Goal: Check status: Check status

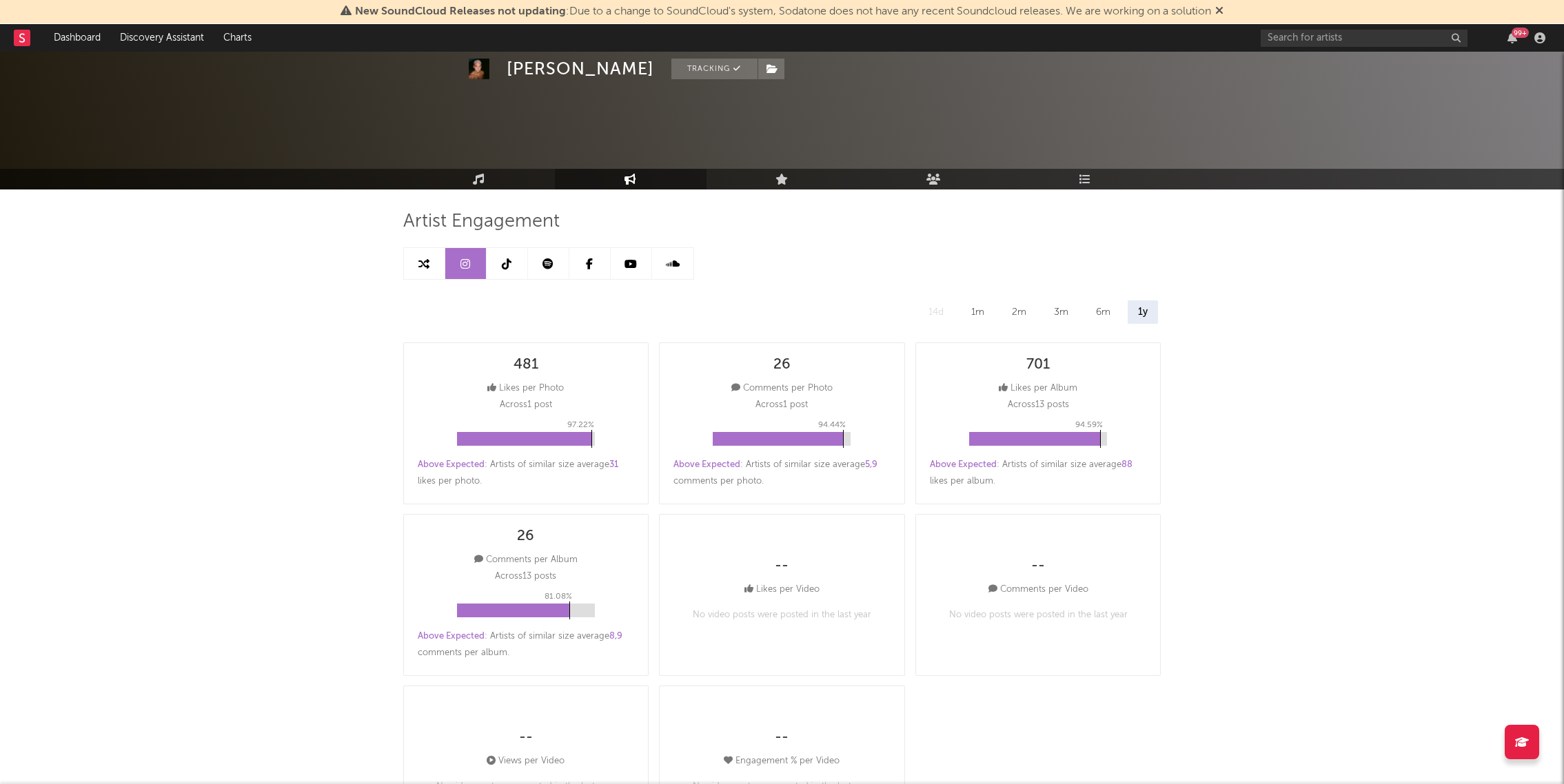
select select "All"
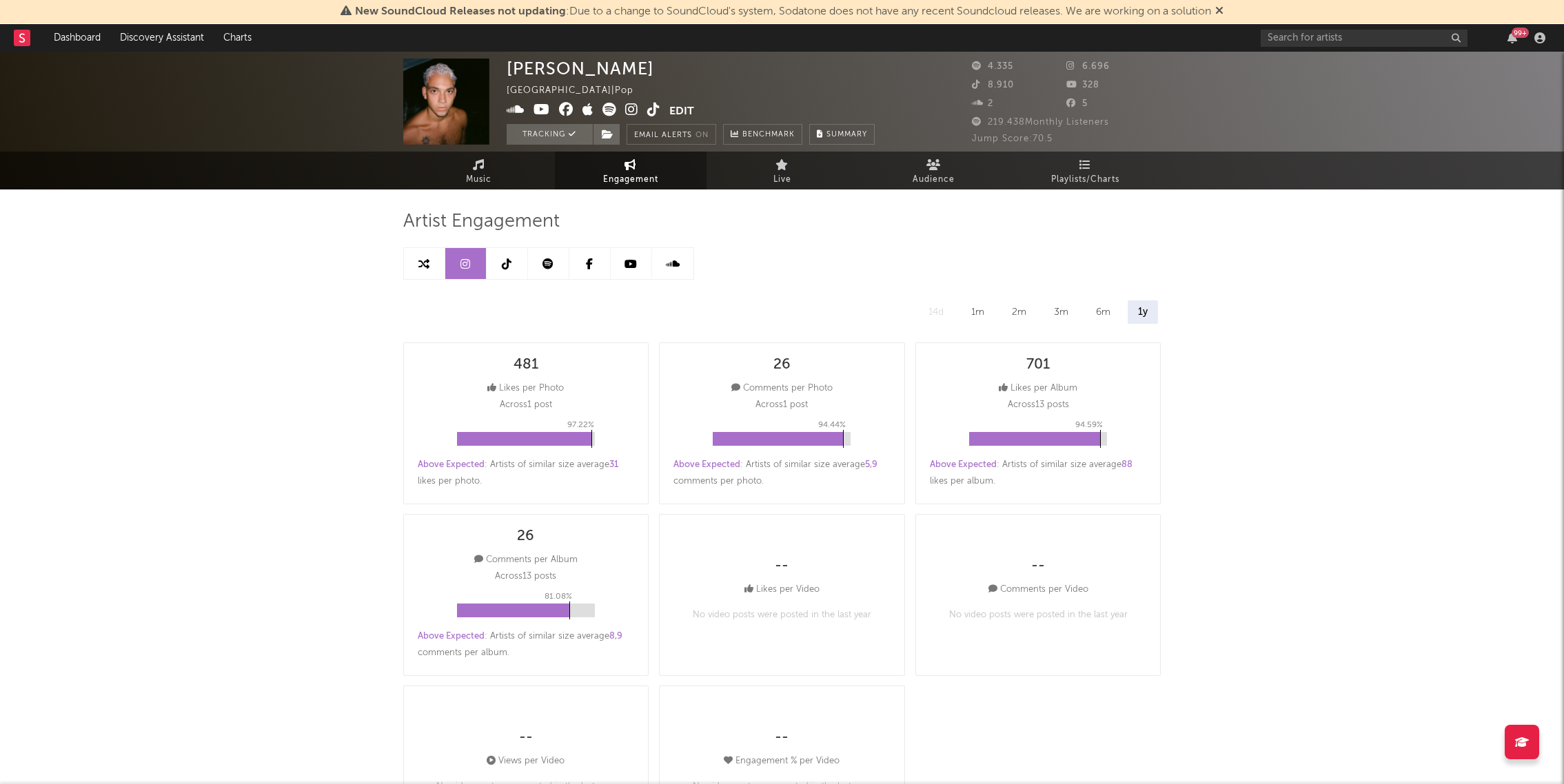
click at [628, 164] on icon at bounding box center [631, 164] width 12 height 11
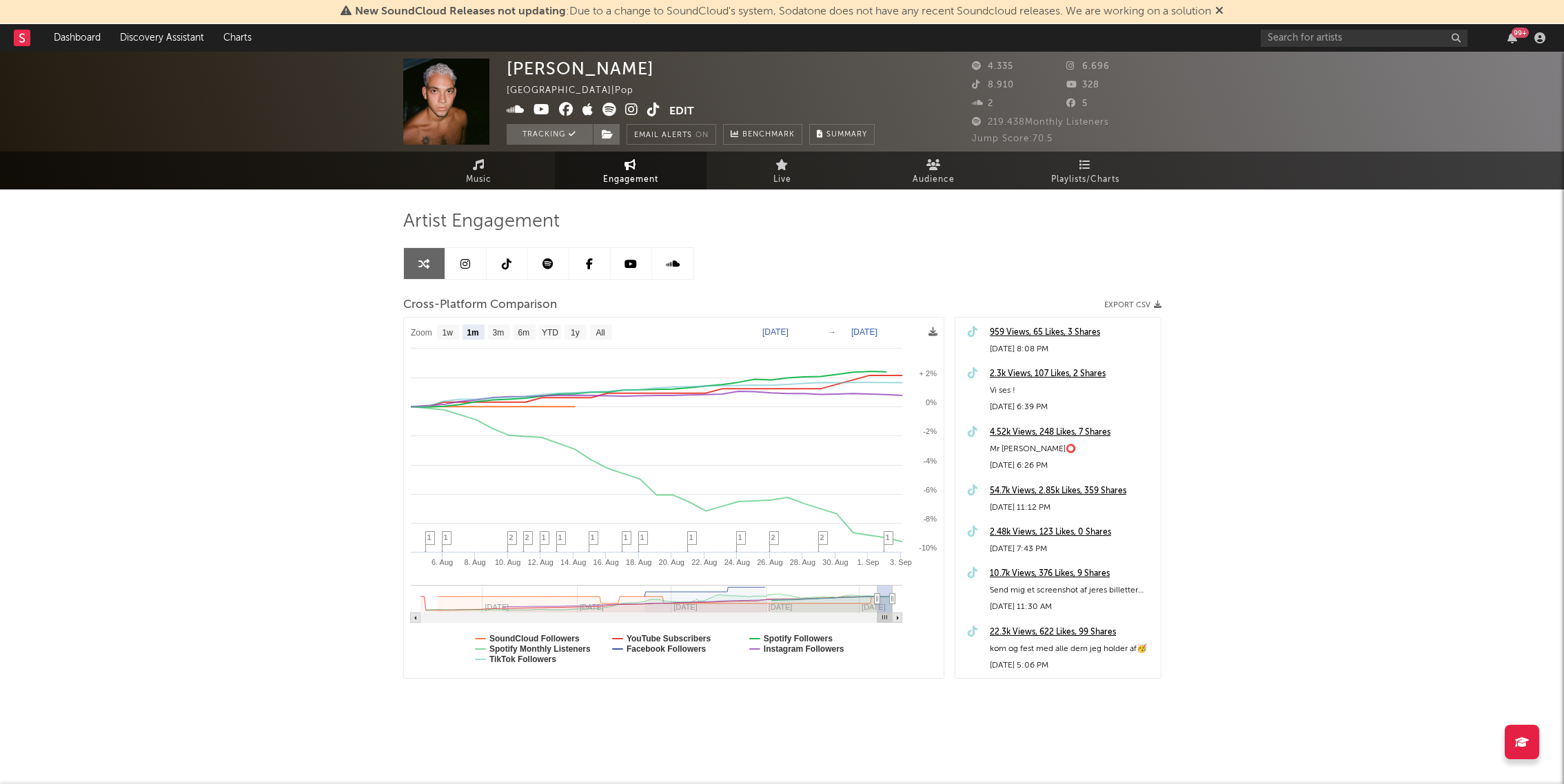
select select "1m"
click at [506, 266] on icon at bounding box center [507, 263] width 10 height 11
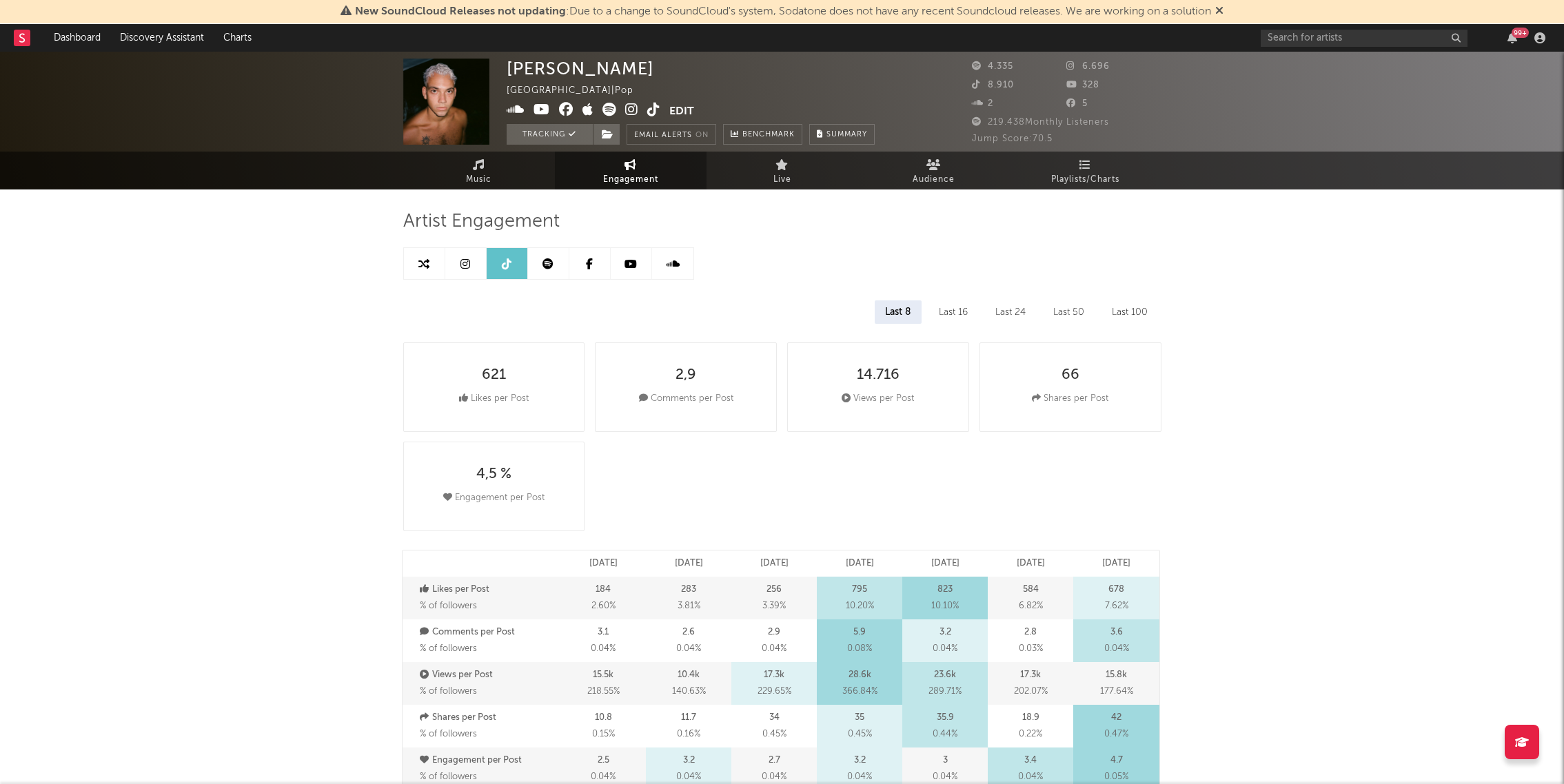
select select "6m"
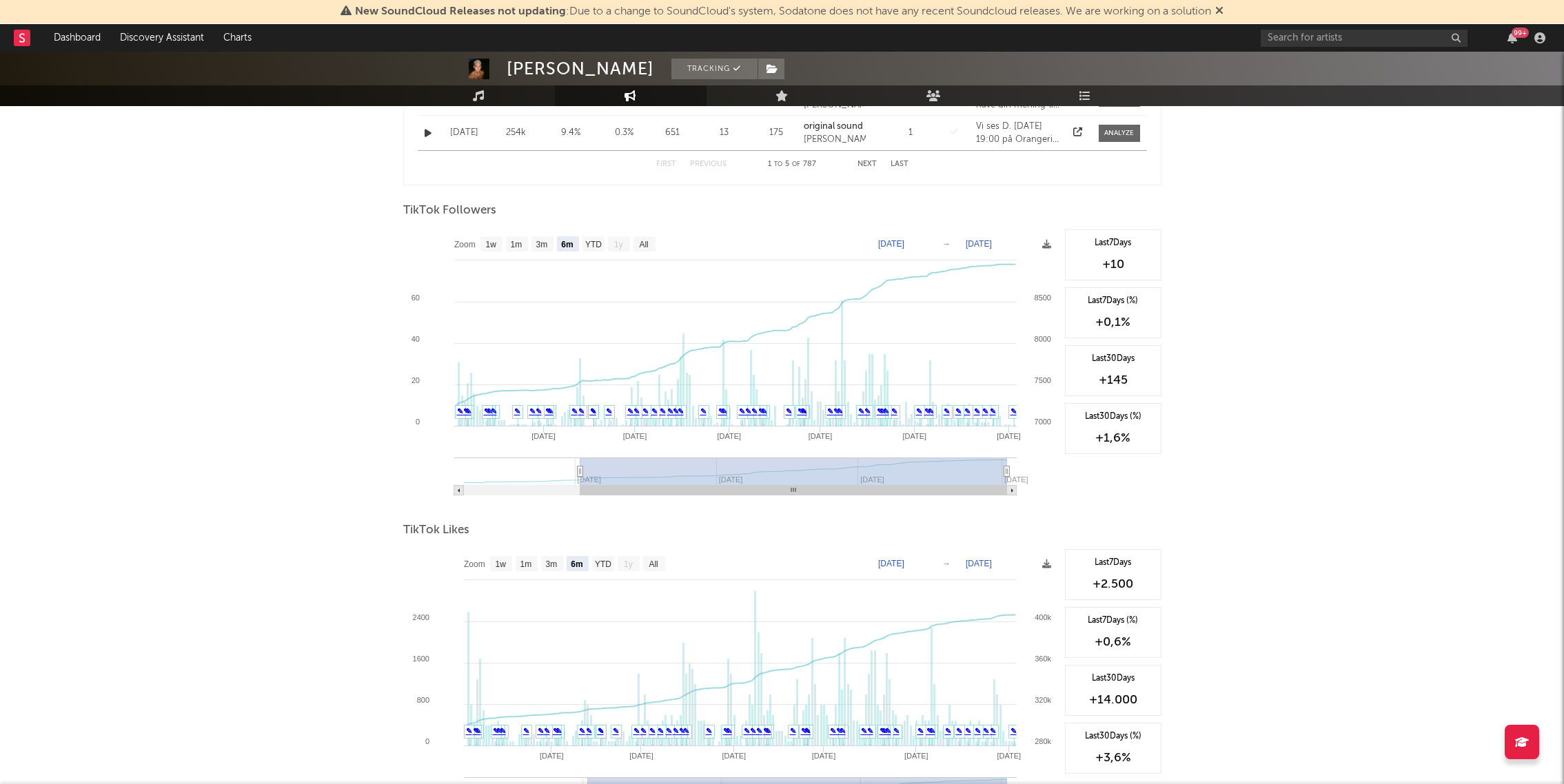
scroll to position [939, 0]
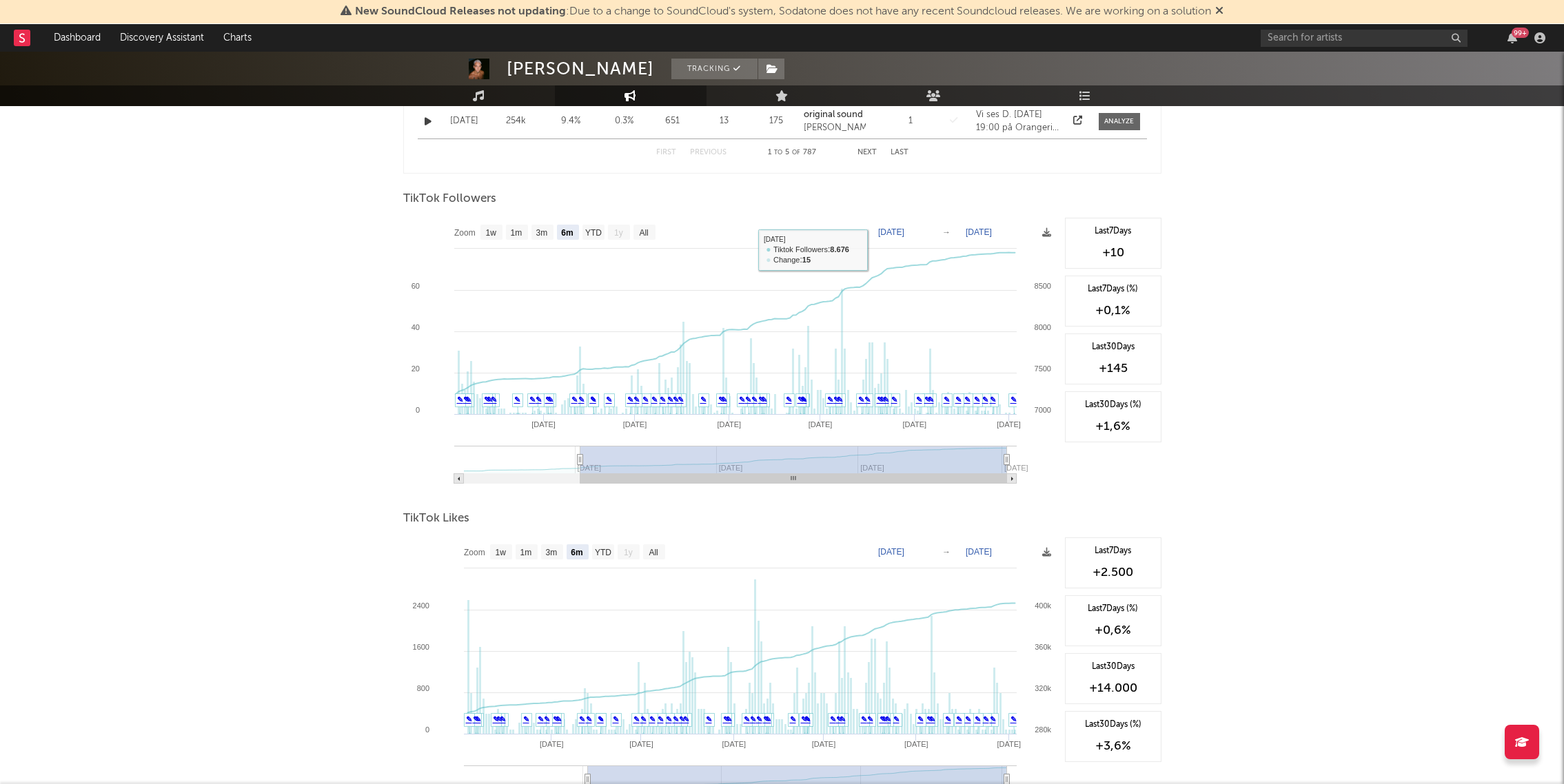
click at [900, 233] on text "[DATE]" at bounding box center [891, 233] width 26 height 10
click at [932, 233] on input "[DATE]" at bounding box center [900, 232] width 64 height 13
type input "[DATE]"
select select "All"
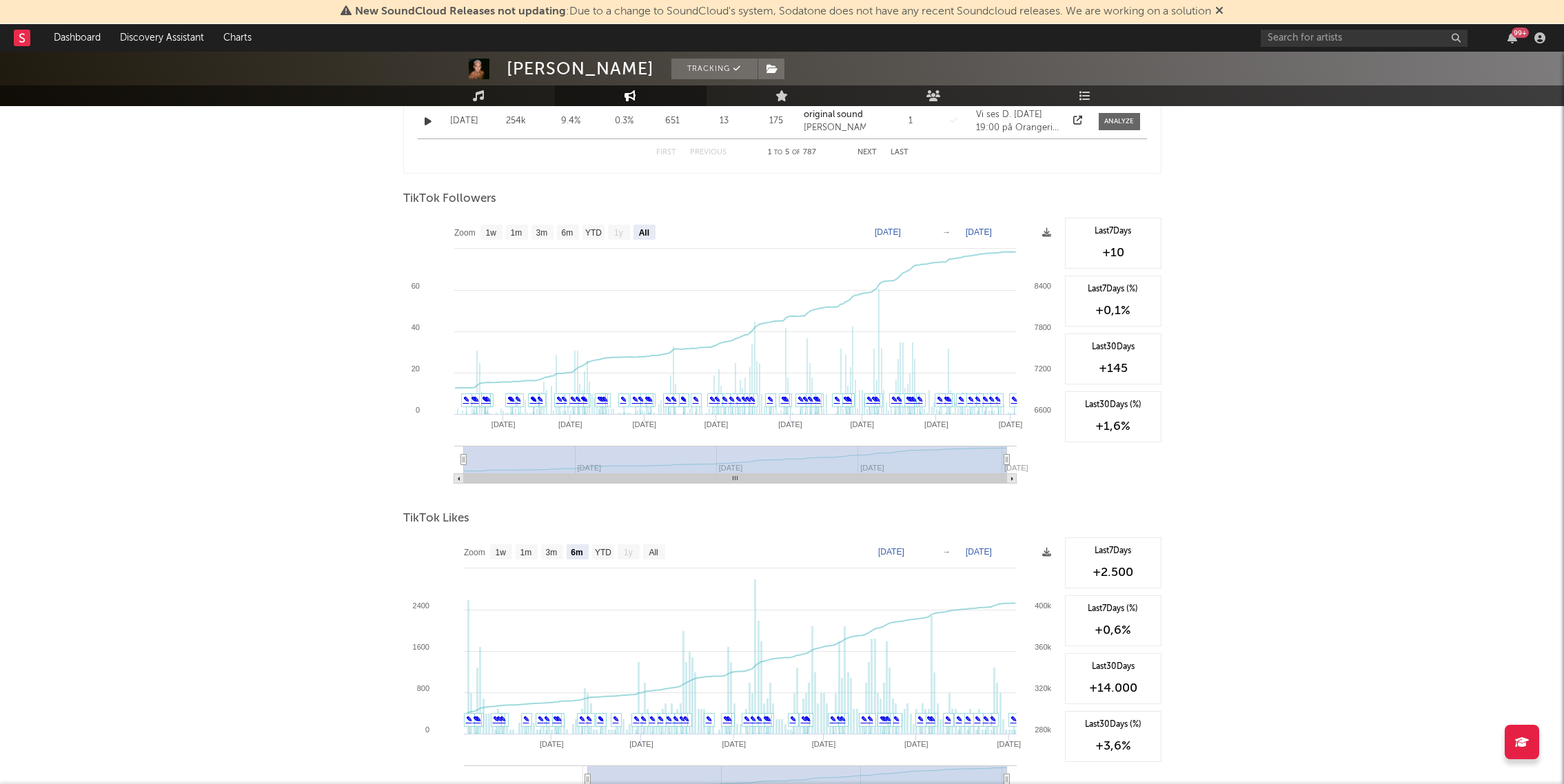
click at [905, 553] on text "[DATE]" at bounding box center [891, 551] width 26 height 10
click at [932, 554] on input "[DATE]" at bounding box center [900, 551] width 64 height 13
type input "[DATE]"
select select "All"
click at [946, 232] on text "→" at bounding box center [946, 233] width 9 height 10
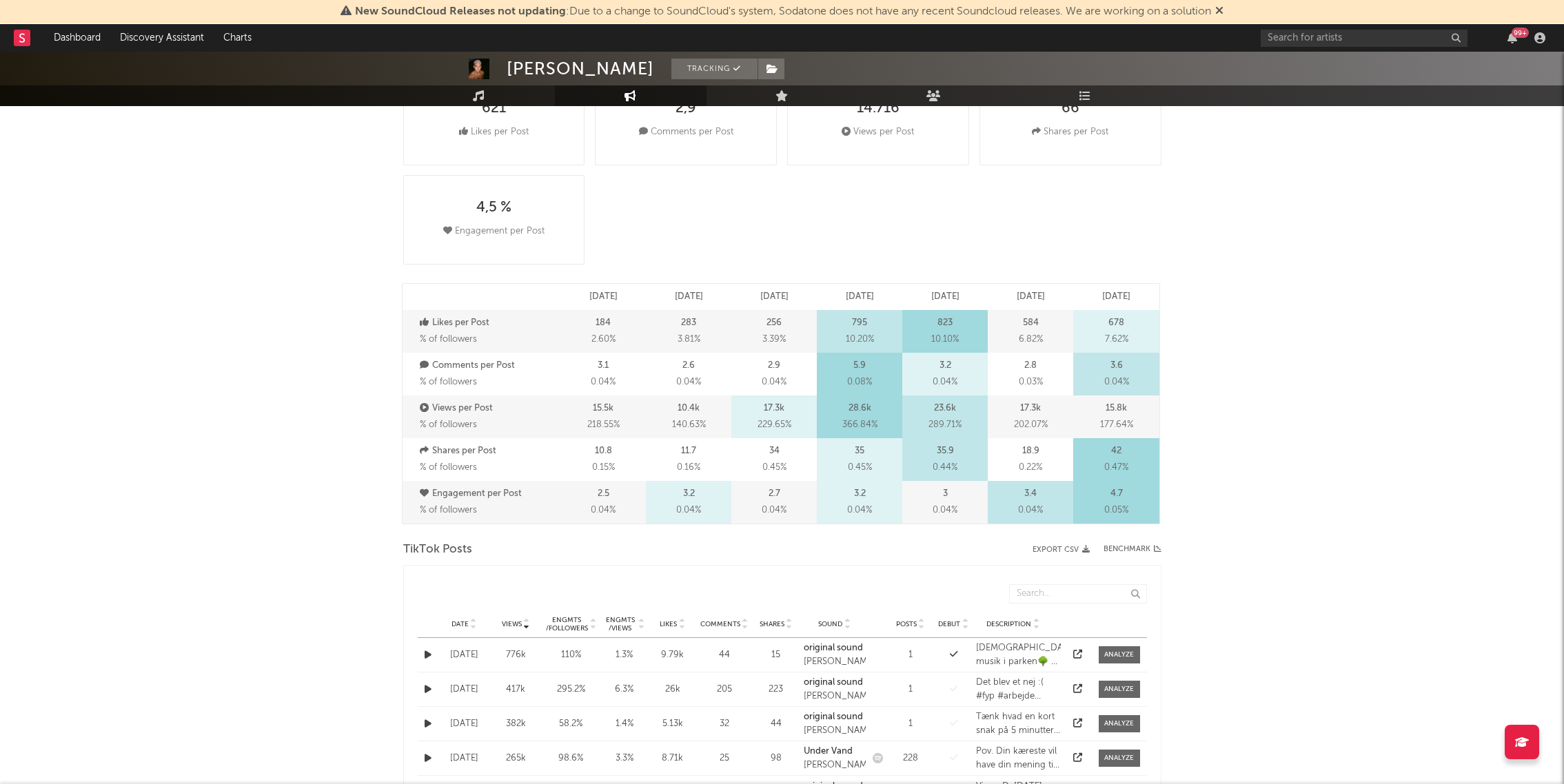
scroll to position [0, 0]
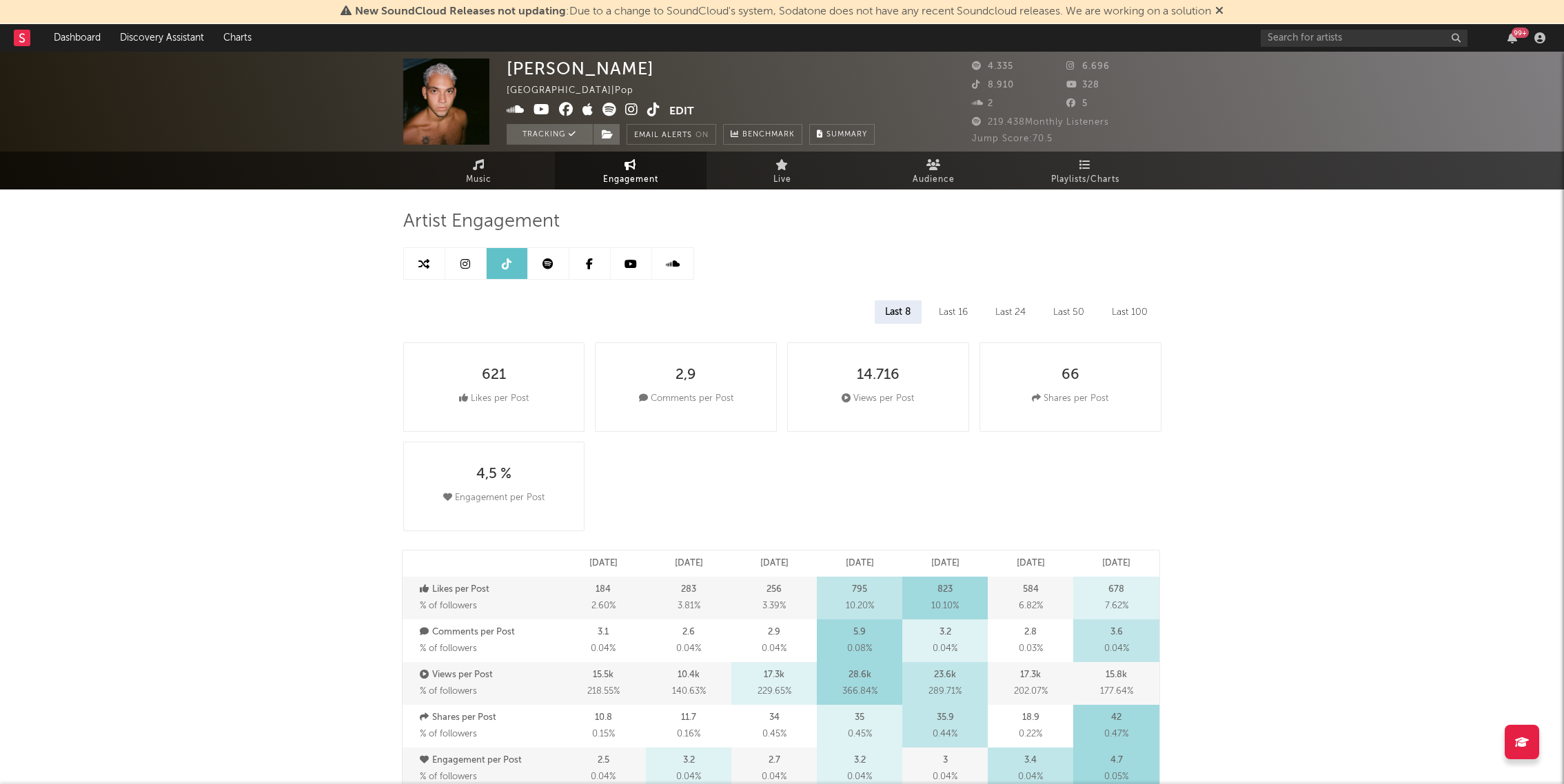
click at [465, 265] on icon at bounding box center [465, 263] width 10 height 11
select select "6m"
